Goal: Task Accomplishment & Management: Manage account settings

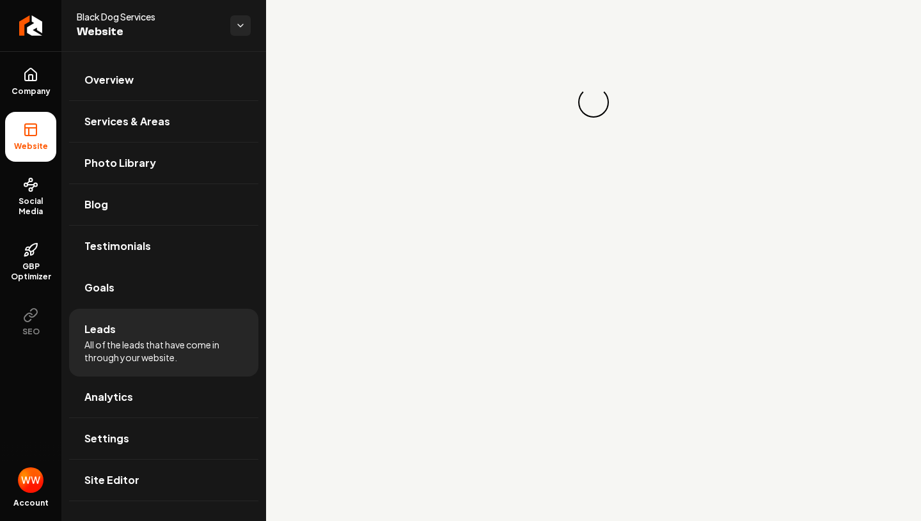
click at [118, 343] on span "All of the leads that have come in through your website." at bounding box center [163, 351] width 159 height 26
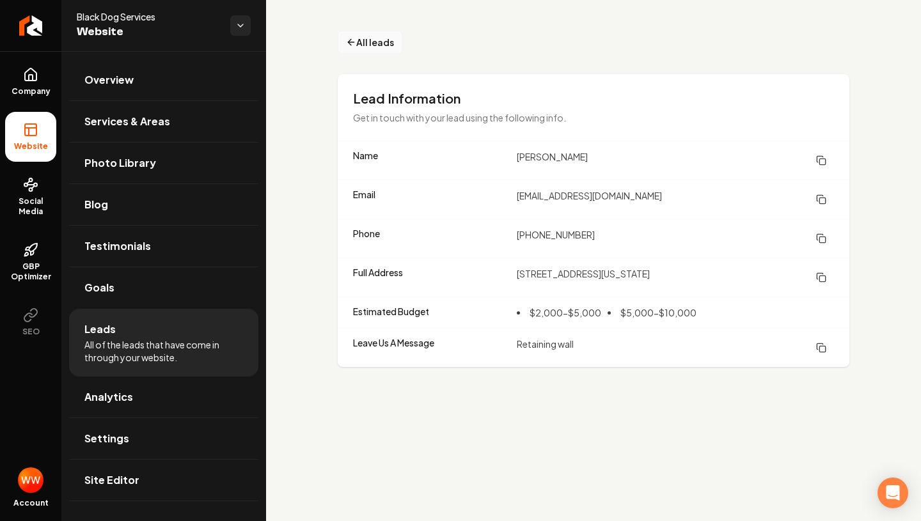
click at [362, 38] on span "All leads" at bounding box center [375, 42] width 38 height 13
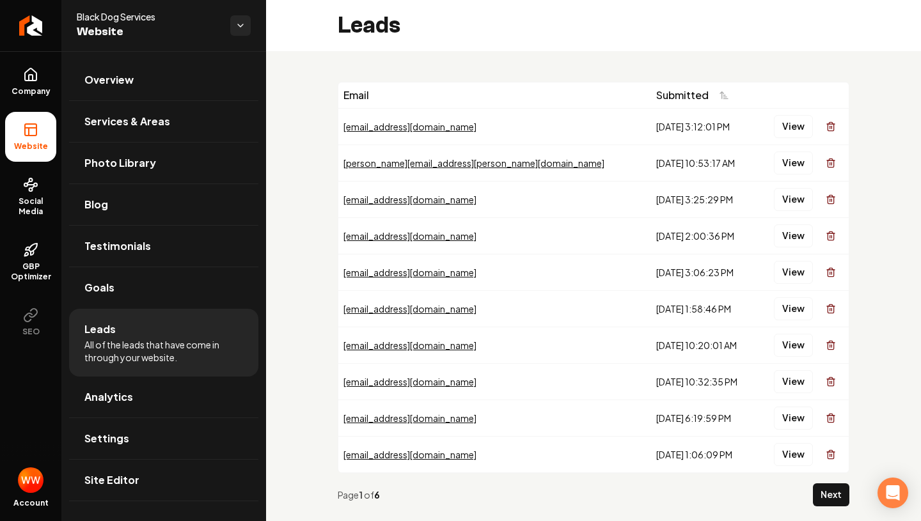
click at [771, 128] on div "View" at bounding box center [802, 127] width 82 height 26
click at [799, 130] on button "View" at bounding box center [793, 126] width 39 height 23
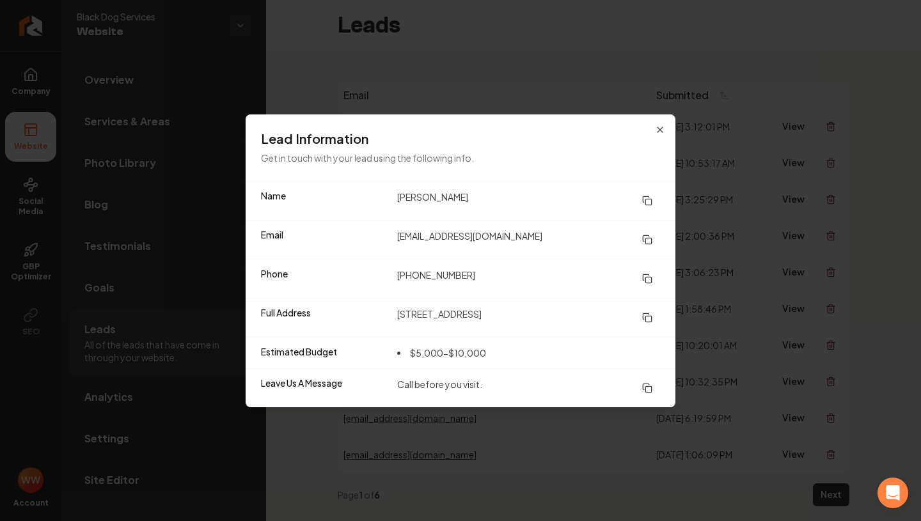
click at [653, 201] on button at bounding box center [647, 200] width 26 height 23
click at [648, 242] on icon at bounding box center [647, 240] width 10 height 10
click at [642, 272] on button at bounding box center [647, 278] width 26 height 23
click at [650, 317] on icon at bounding box center [647, 318] width 10 height 10
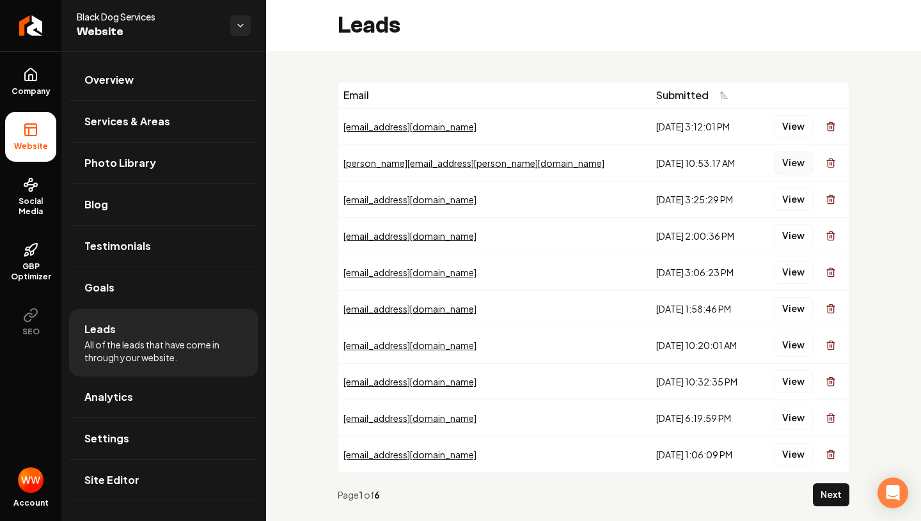
click at [780, 158] on button "View" at bounding box center [793, 163] width 39 height 23
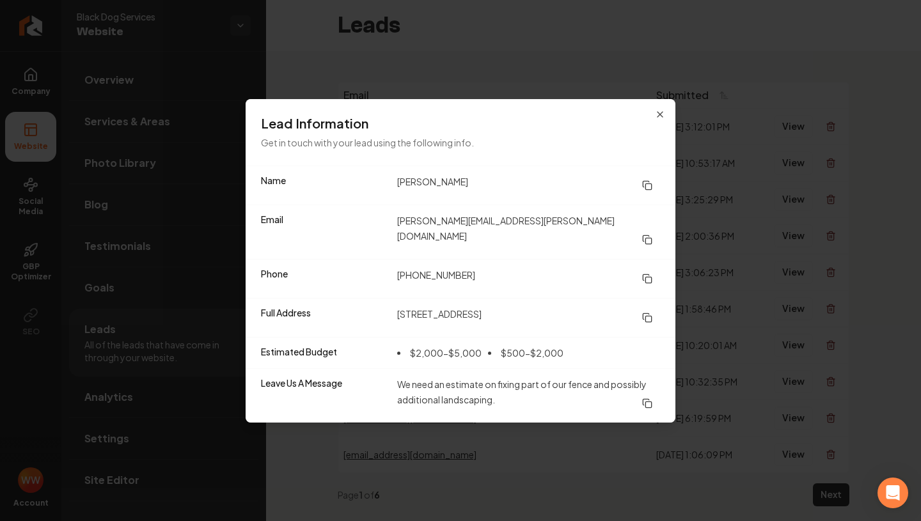
click at [648, 189] on icon at bounding box center [647, 185] width 10 height 10
click at [644, 274] on icon at bounding box center [647, 279] width 10 height 10
click at [646, 235] on icon at bounding box center [647, 240] width 10 height 10
click at [648, 313] on icon at bounding box center [647, 318] width 10 height 10
click at [662, 120] on icon "button" at bounding box center [660, 114] width 10 height 10
